Goal: Information Seeking & Learning: Learn about a topic

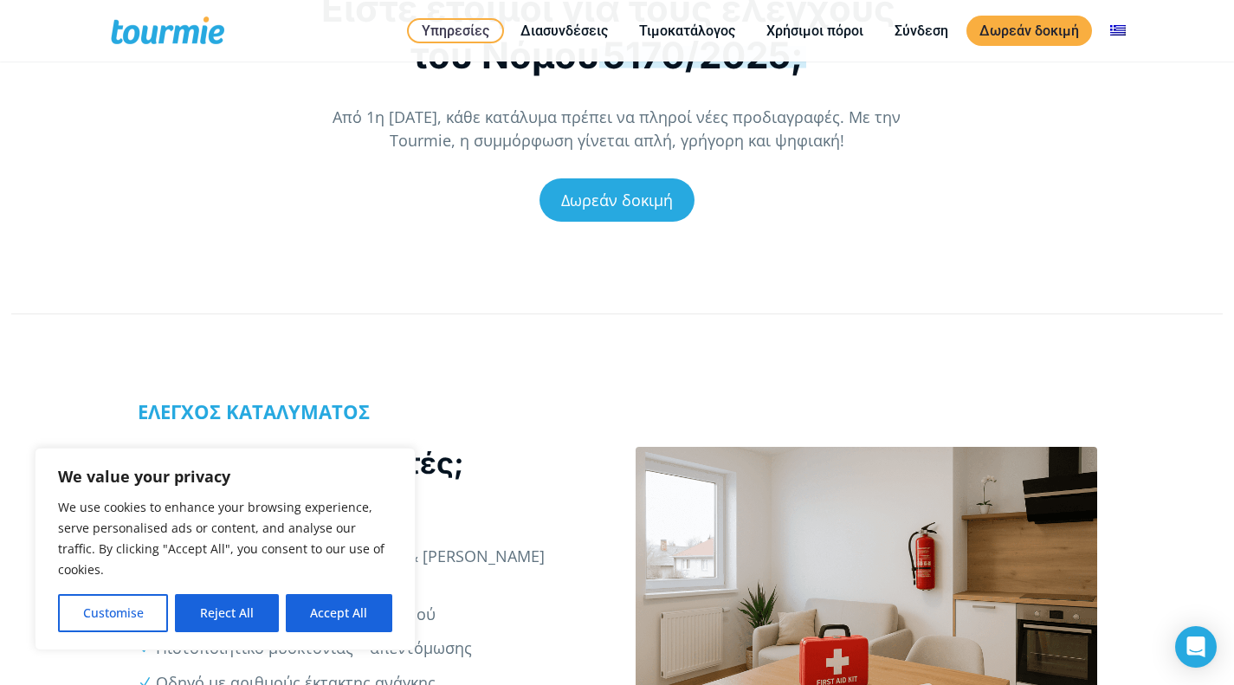
scroll to position [289, 0]
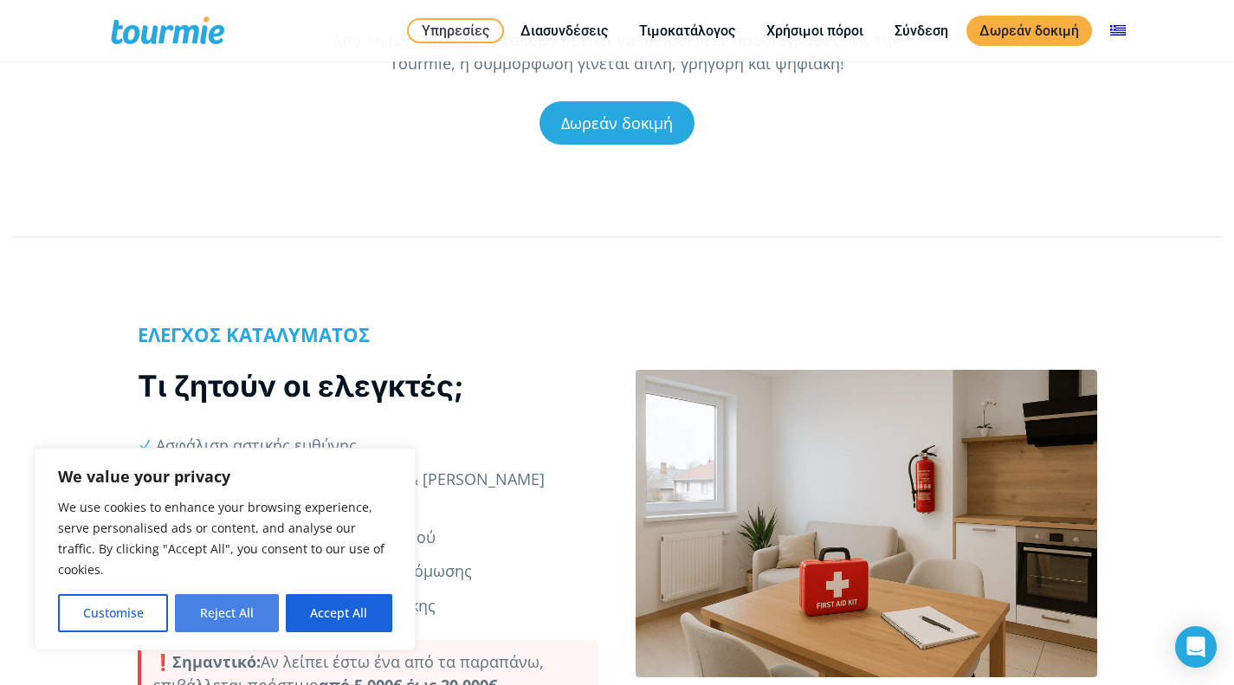
click at [210, 623] on button "Reject All" at bounding box center [226, 613] width 103 height 38
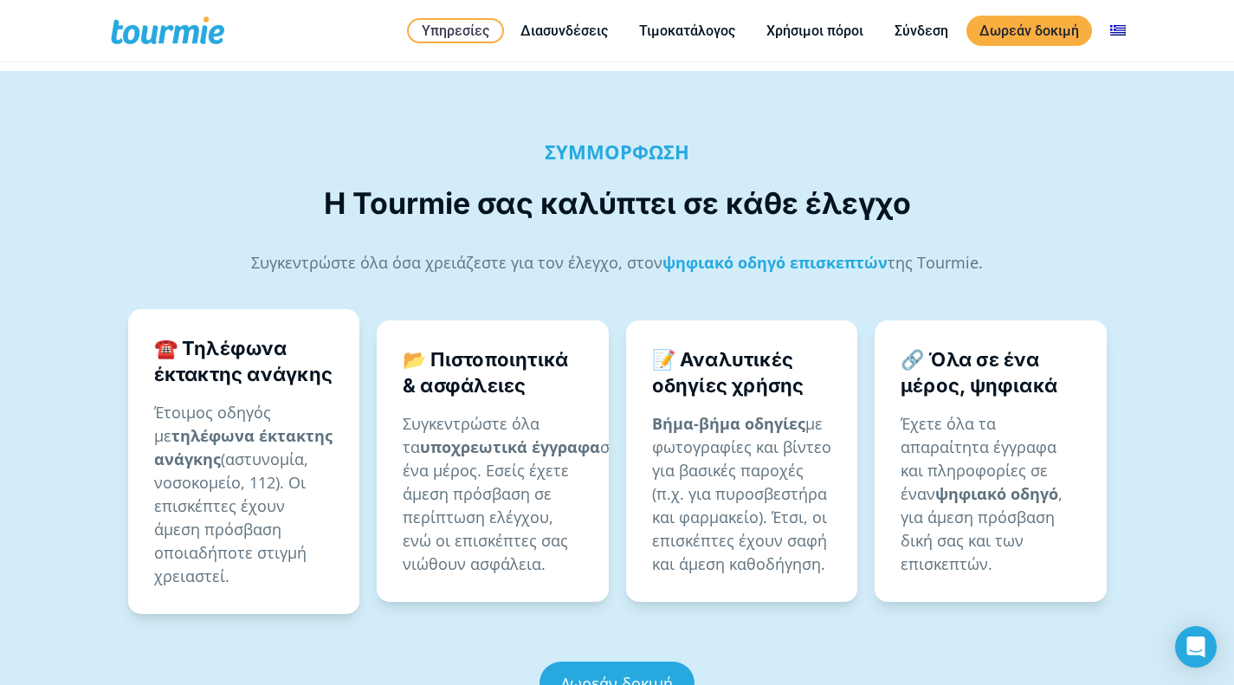
scroll to position [1029, 0]
click at [779, 251] on strong "ψηφιακό οδηγό επισκεπτών" at bounding box center [774, 261] width 225 height 21
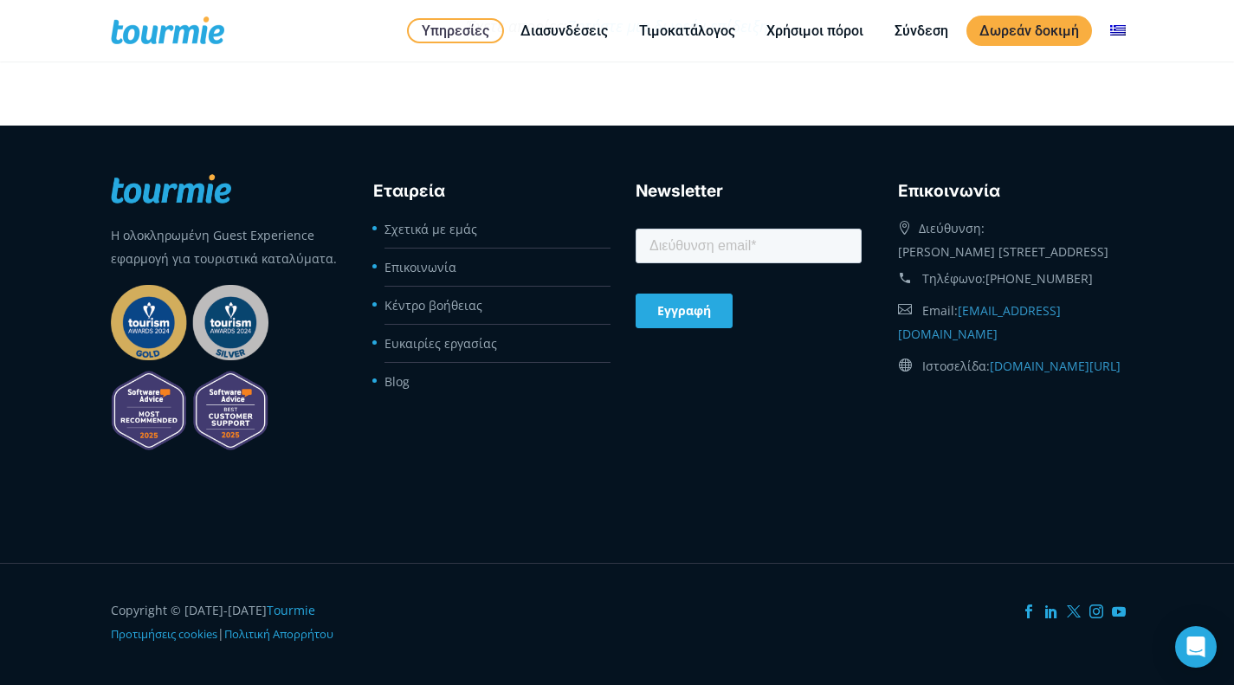
scroll to position [5082, 0]
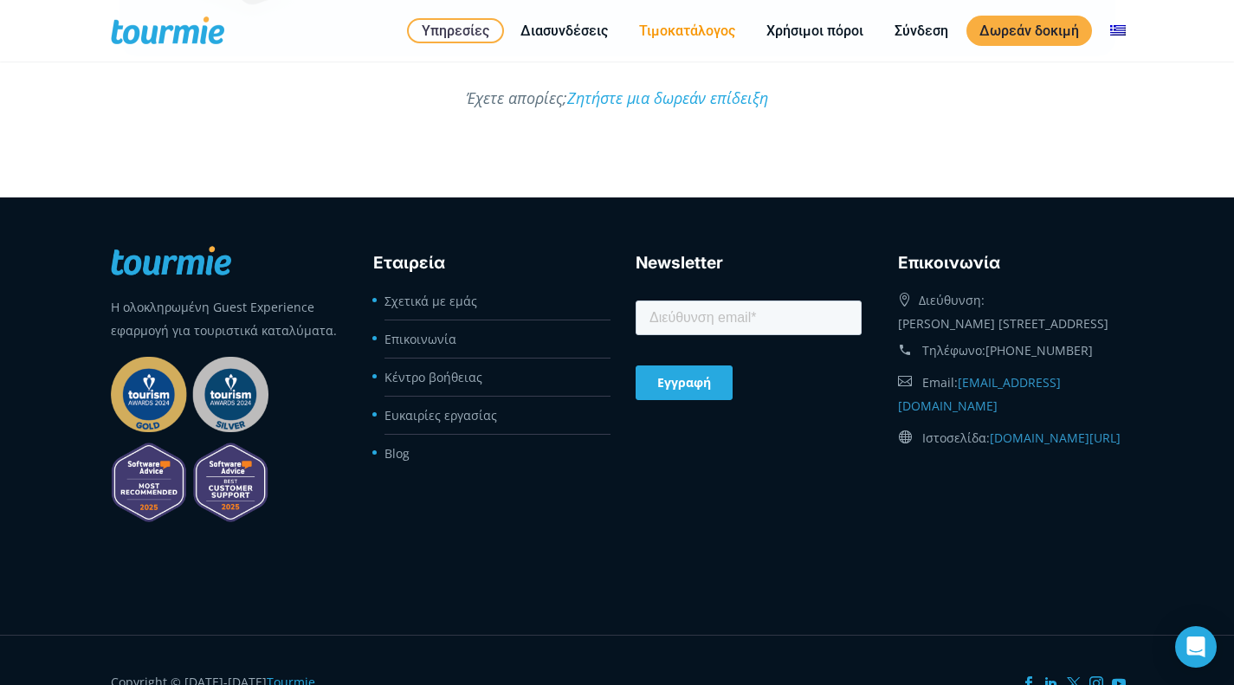
click at [671, 30] on link "Τιμοκατάλογος" at bounding box center [687, 31] width 122 height 22
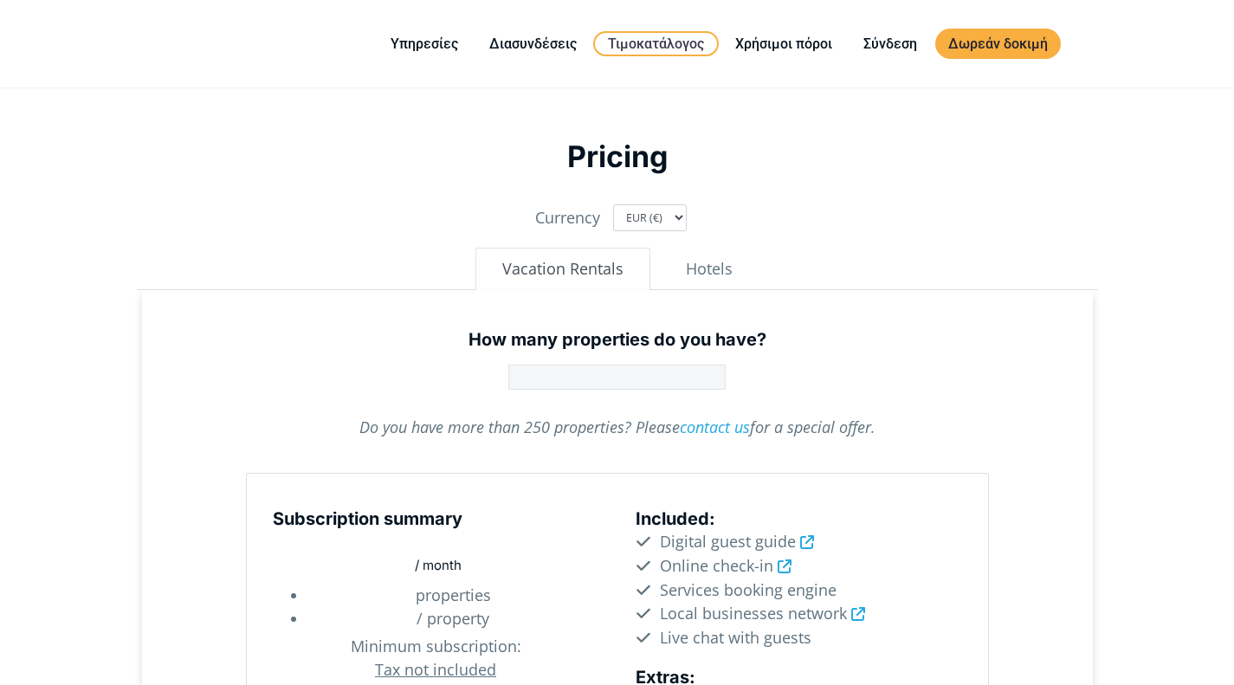
type input "1"
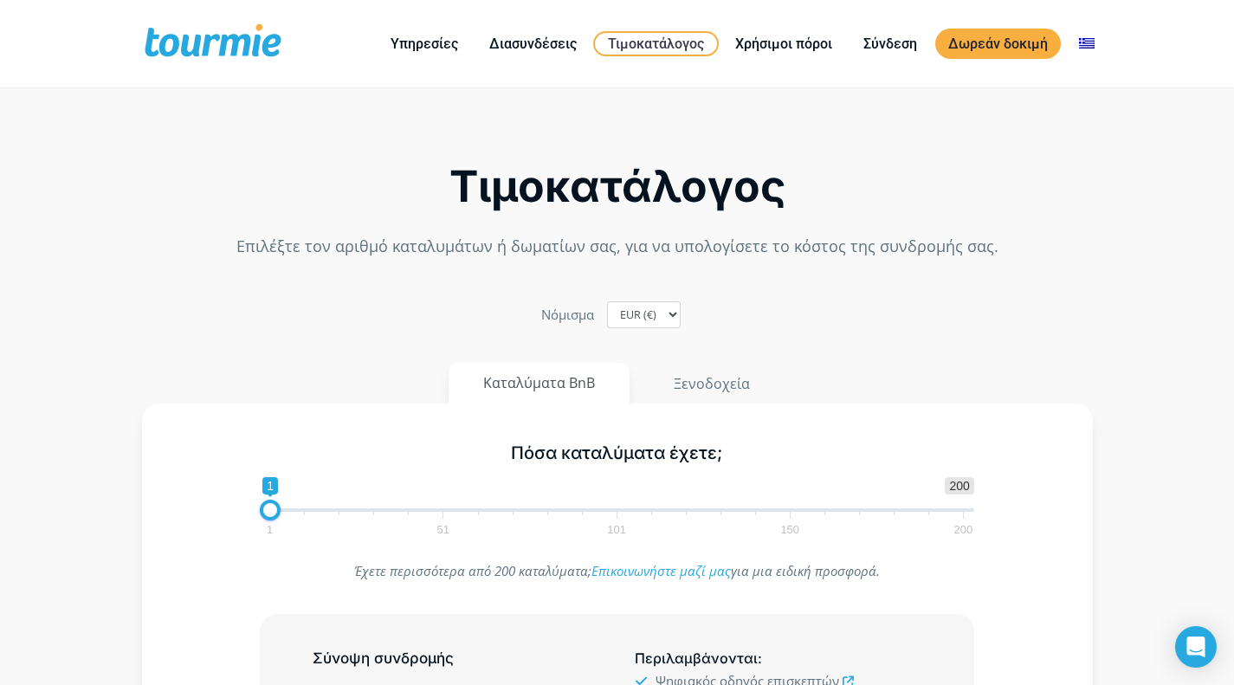
click at [184, 50] on span at bounding box center [213, 43] width 142 height 41
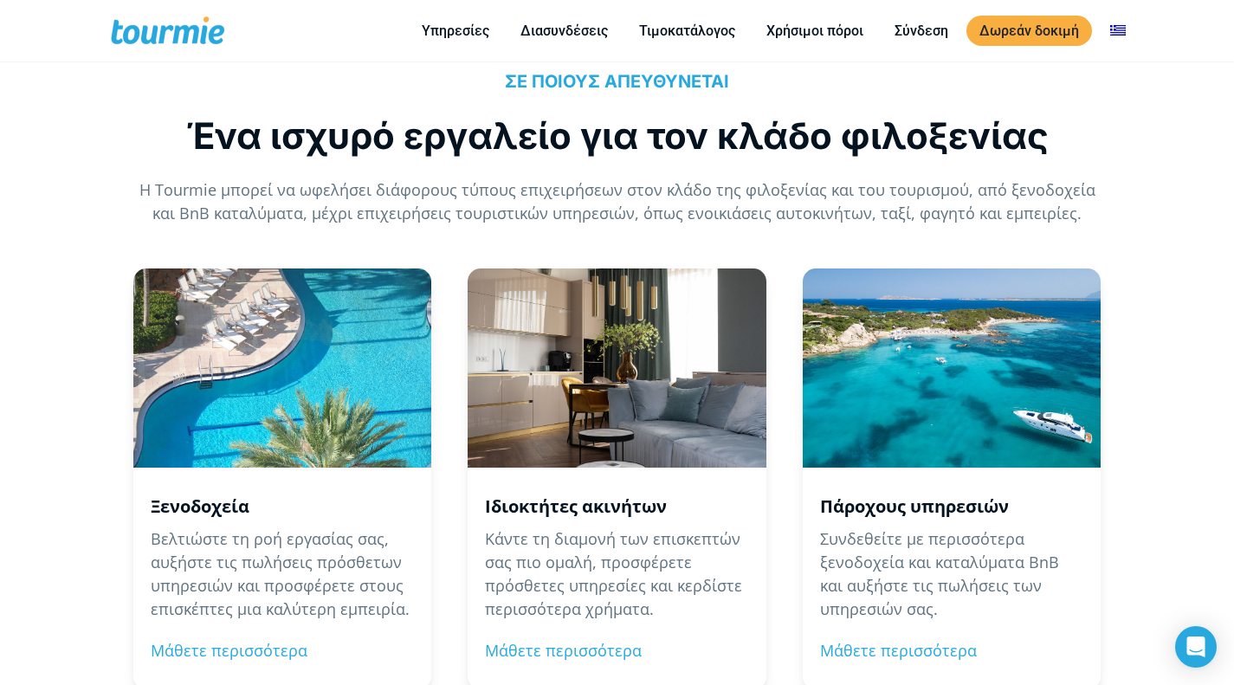
scroll to position [1475, 0]
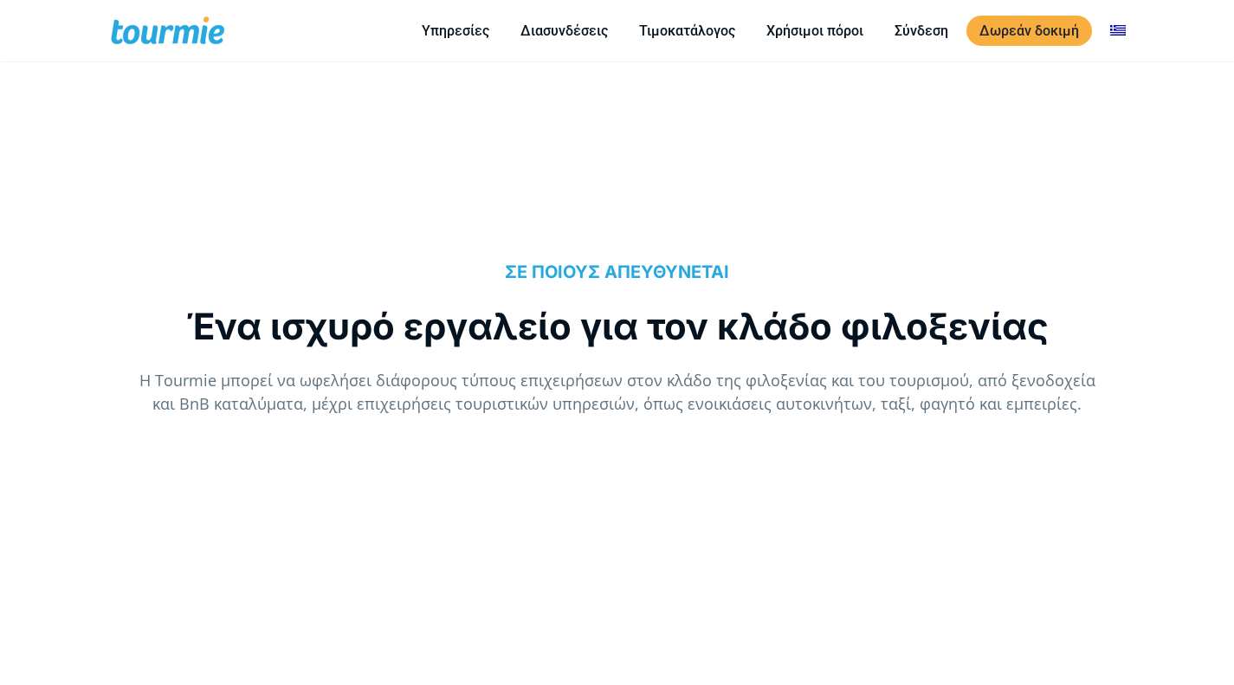
scroll to position [1475, 0]
